Goal: Communication & Community: Ask a question

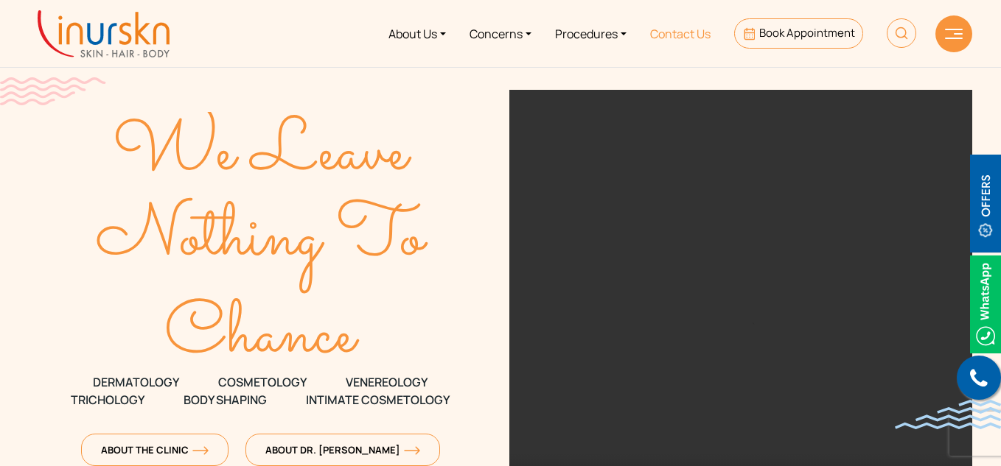
drag, startPoint x: 0, startPoint y: 0, endPoint x: 693, endPoint y: 35, distance: 693.5
click at [693, 35] on link "Contact Us" at bounding box center [680, 33] width 84 height 55
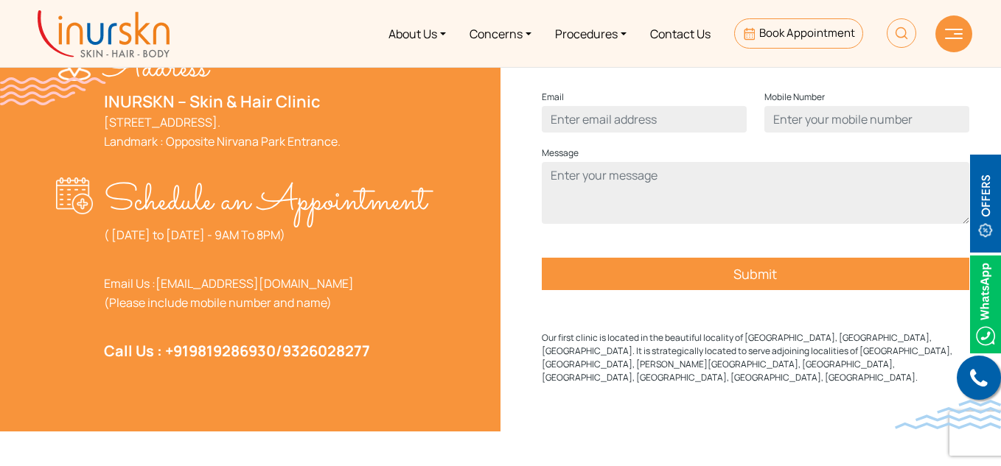
scroll to position [516, 0]
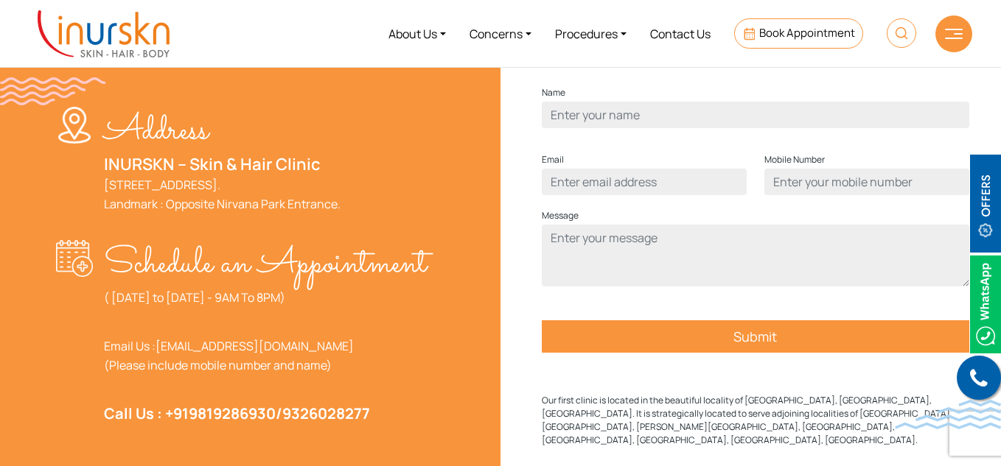
click at [615, 140] on div "Name" at bounding box center [755, 112] width 445 height 56
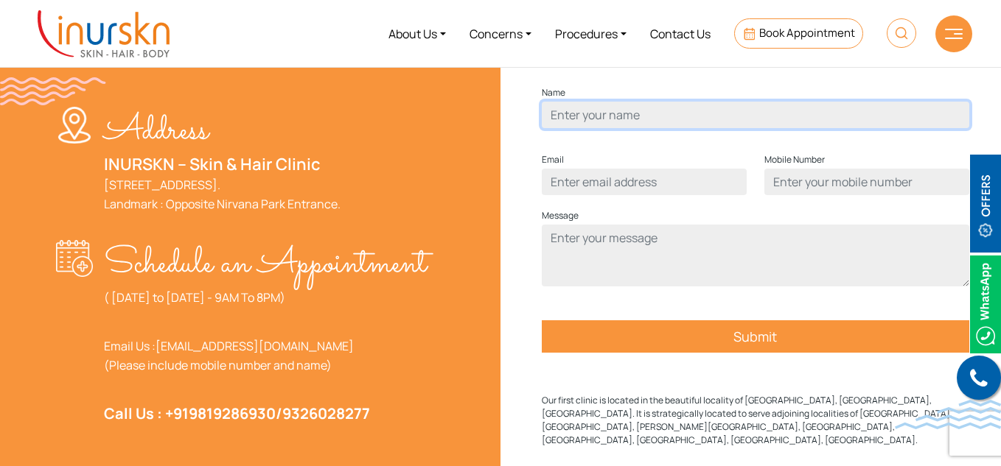
click at [623, 128] on input "Contact form" at bounding box center [755, 115] width 427 height 27
type input "test test"
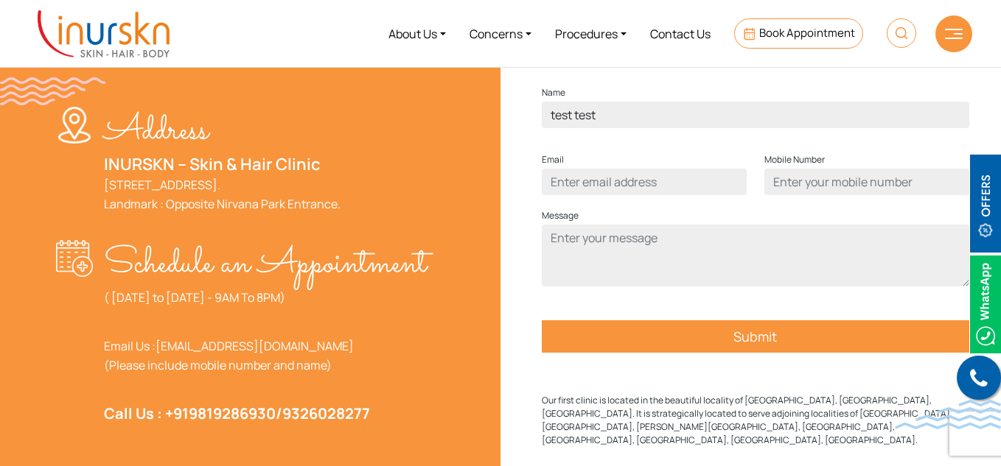
type input "[EMAIL_ADDRESS][DOMAIN_NAME]"
type input "01234567890"
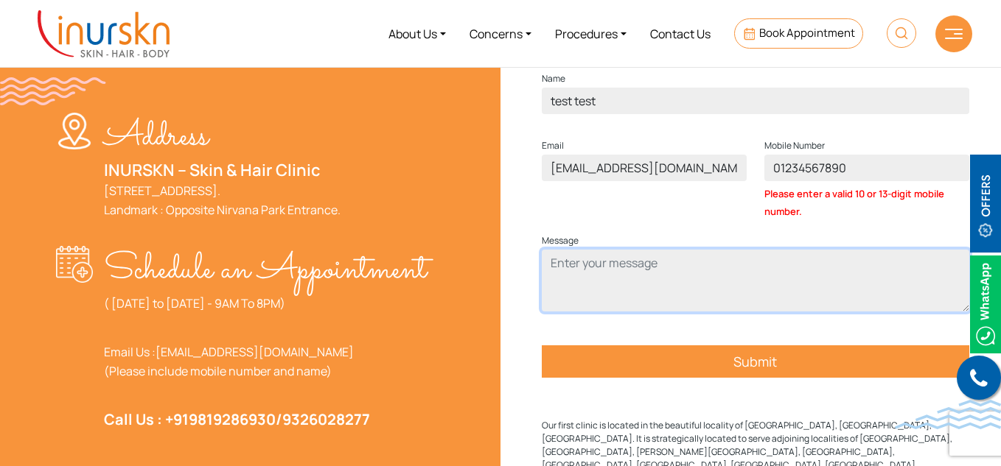
click at [657, 295] on textarea "Contact form" at bounding box center [755, 281] width 427 height 62
type textarea "zsfdxgfc"
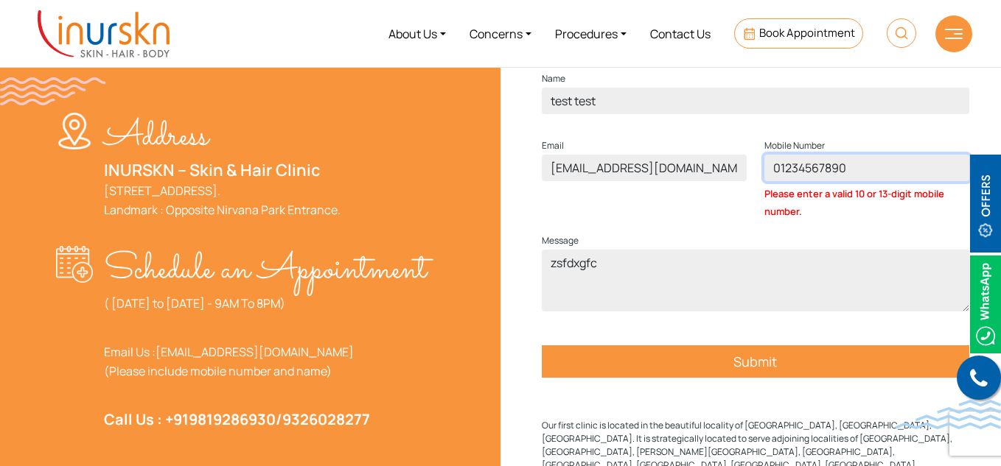
drag, startPoint x: 791, startPoint y: 187, endPoint x: 740, endPoint y: 190, distance: 51.7
click at [740, 190] on div "Email [EMAIL_ADDRESS][DOMAIN_NAME] Mobile Number 01234567890 Please enter a val…" at bounding box center [755, 184] width 445 height 95
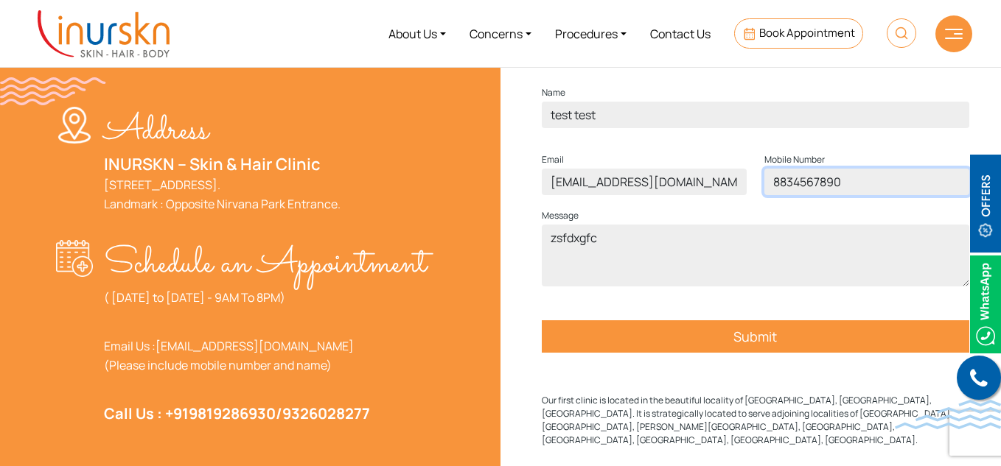
type input "8834567890"
click at [678, 353] on input "Submit" at bounding box center [755, 337] width 427 height 32
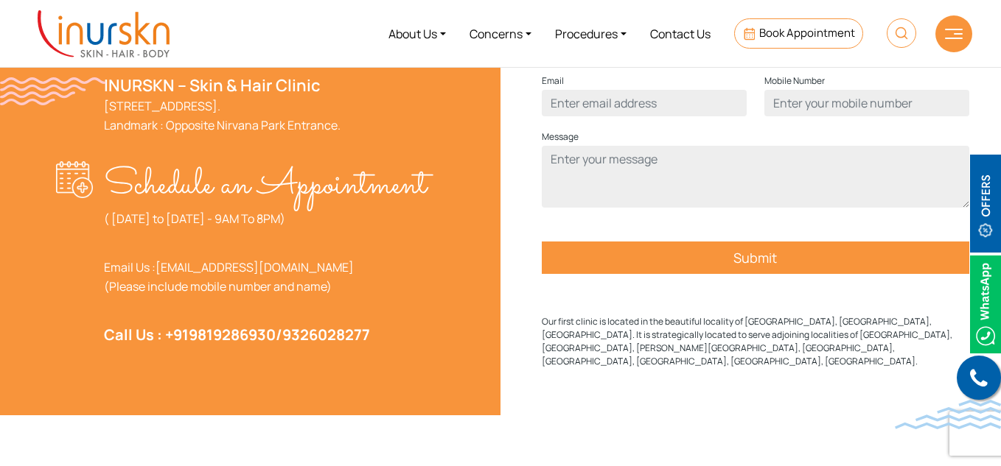
scroll to position [448, 0]
